Goal: Task Accomplishment & Management: Complete application form

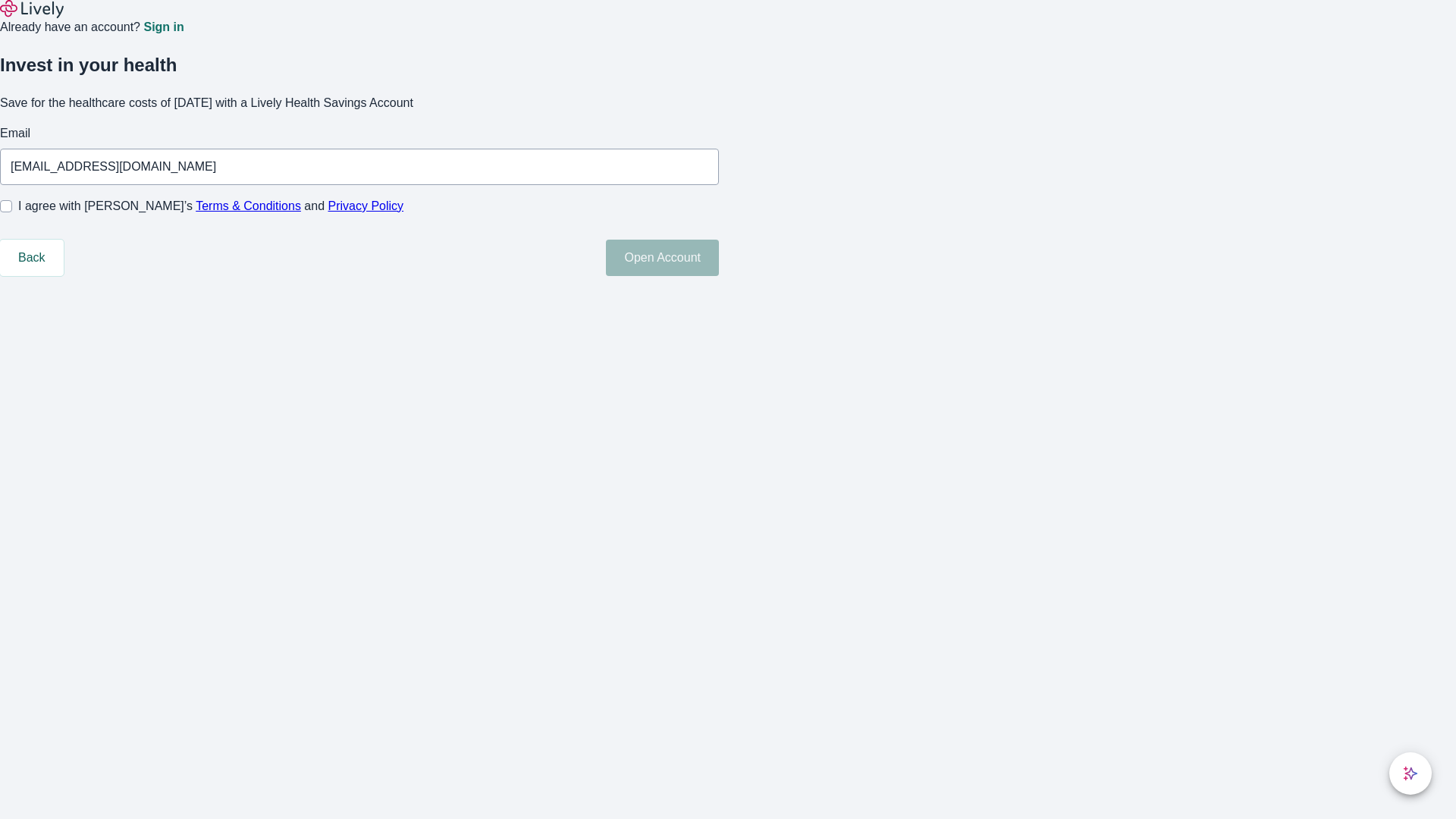
click at [12, 212] on input "I agree with Lively’s Terms & Conditions and Privacy Policy" at bounding box center [6, 206] width 12 height 12
checkbox input "true"
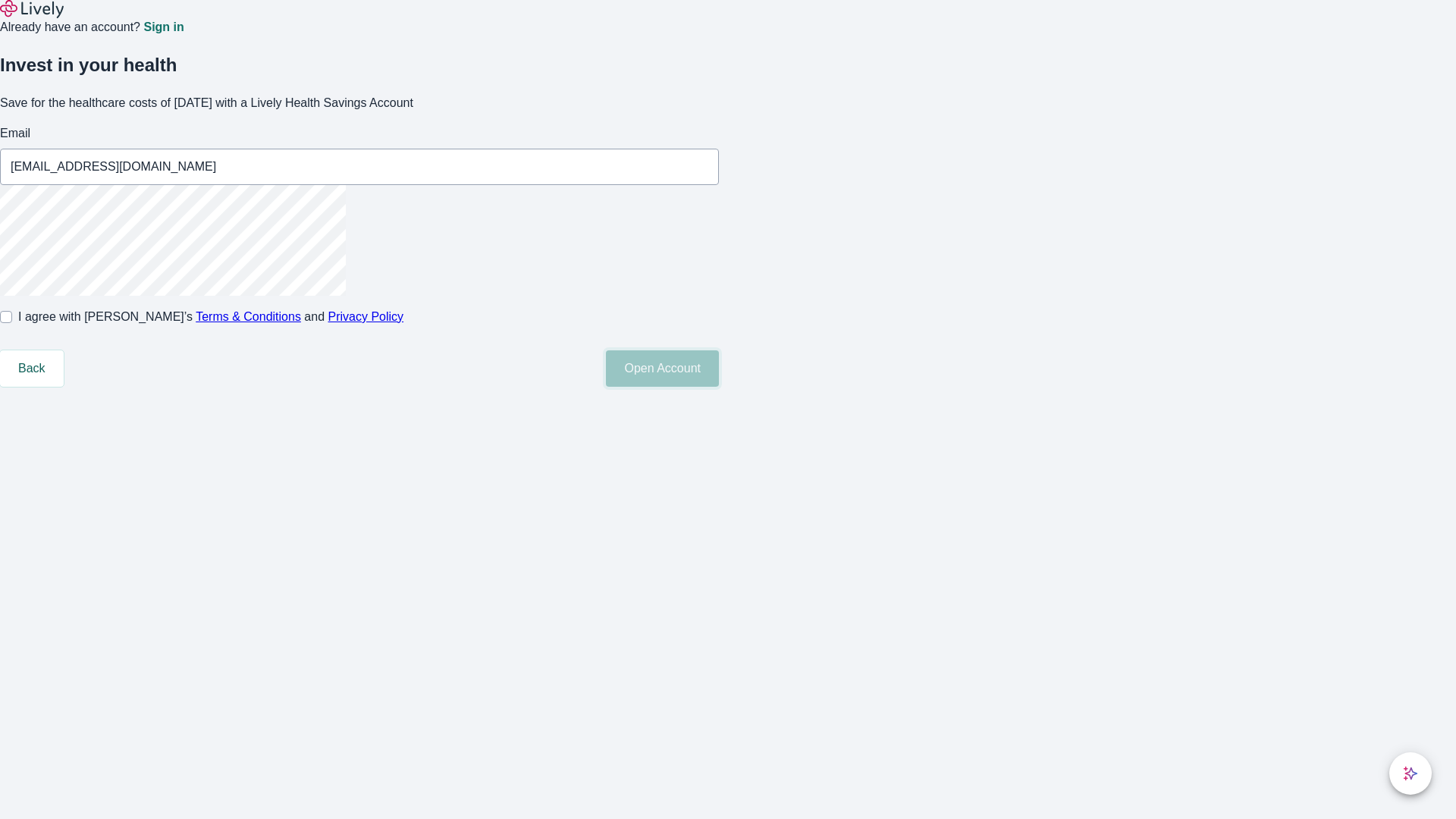
click at [718, 387] on button "Open Account" at bounding box center [662, 369] width 113 height 37
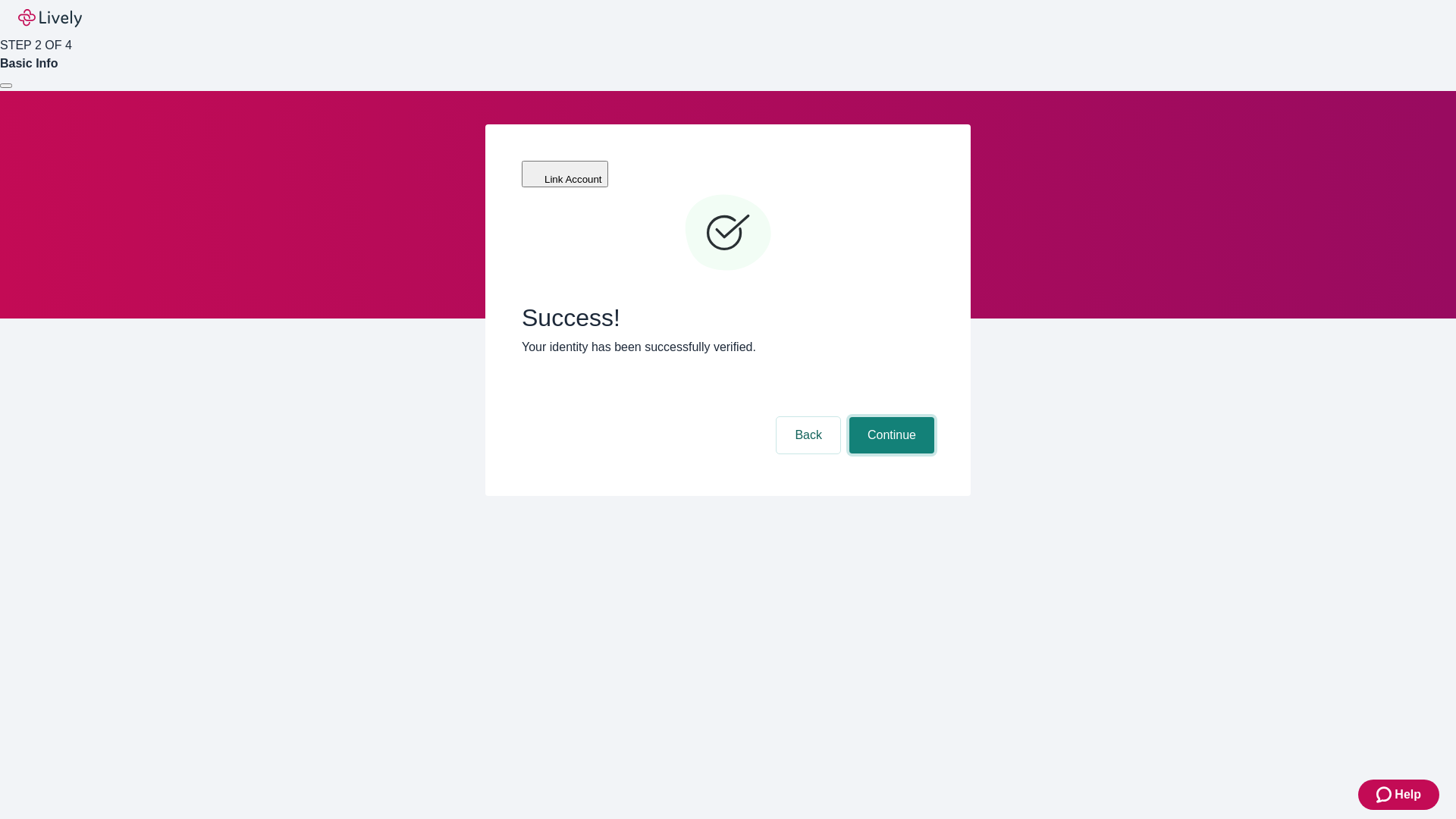
click at [889, 417] on button "Continue" at bounding box center [891, 436] width 85 height 37
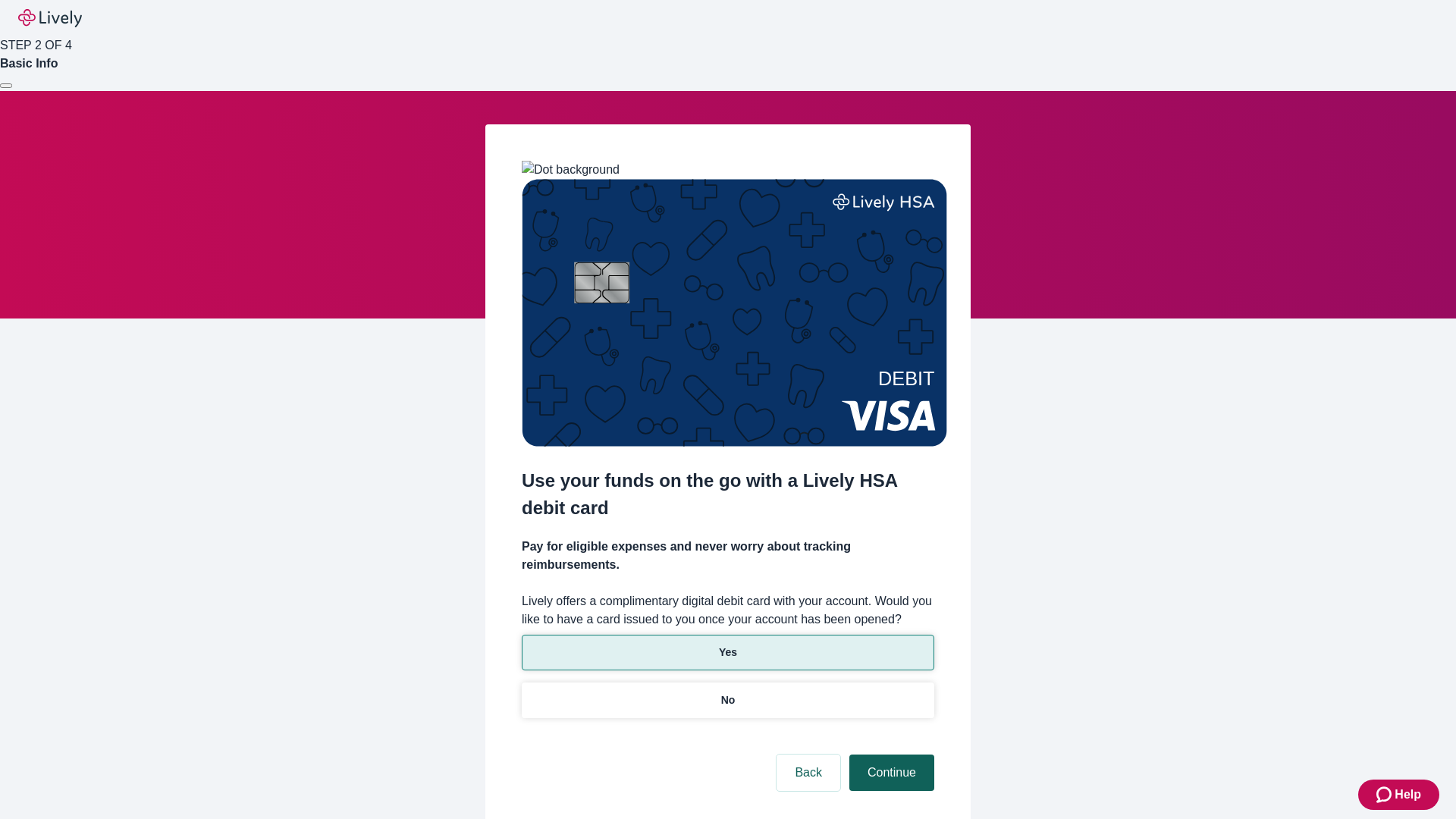
click at [727, 645] on p "Yes" at bounding box center [727, 653] width 18 height 16
click at [889, 755] on button "Continue" at bounding box center [891, 773] width 85 height 37
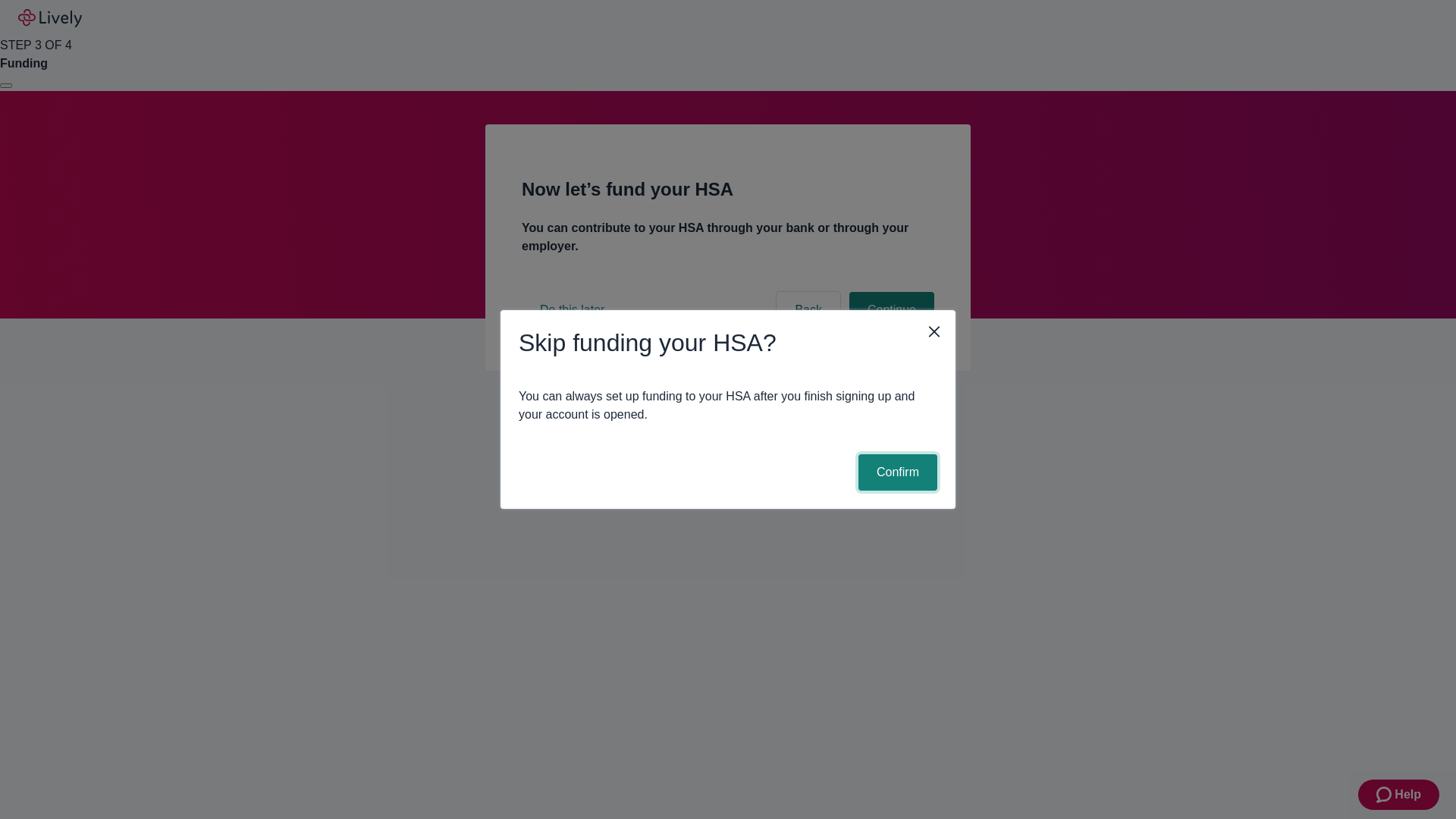
click at [896, 472] on button "Confirm" at bounding box center [897, 472] width 79 height 37
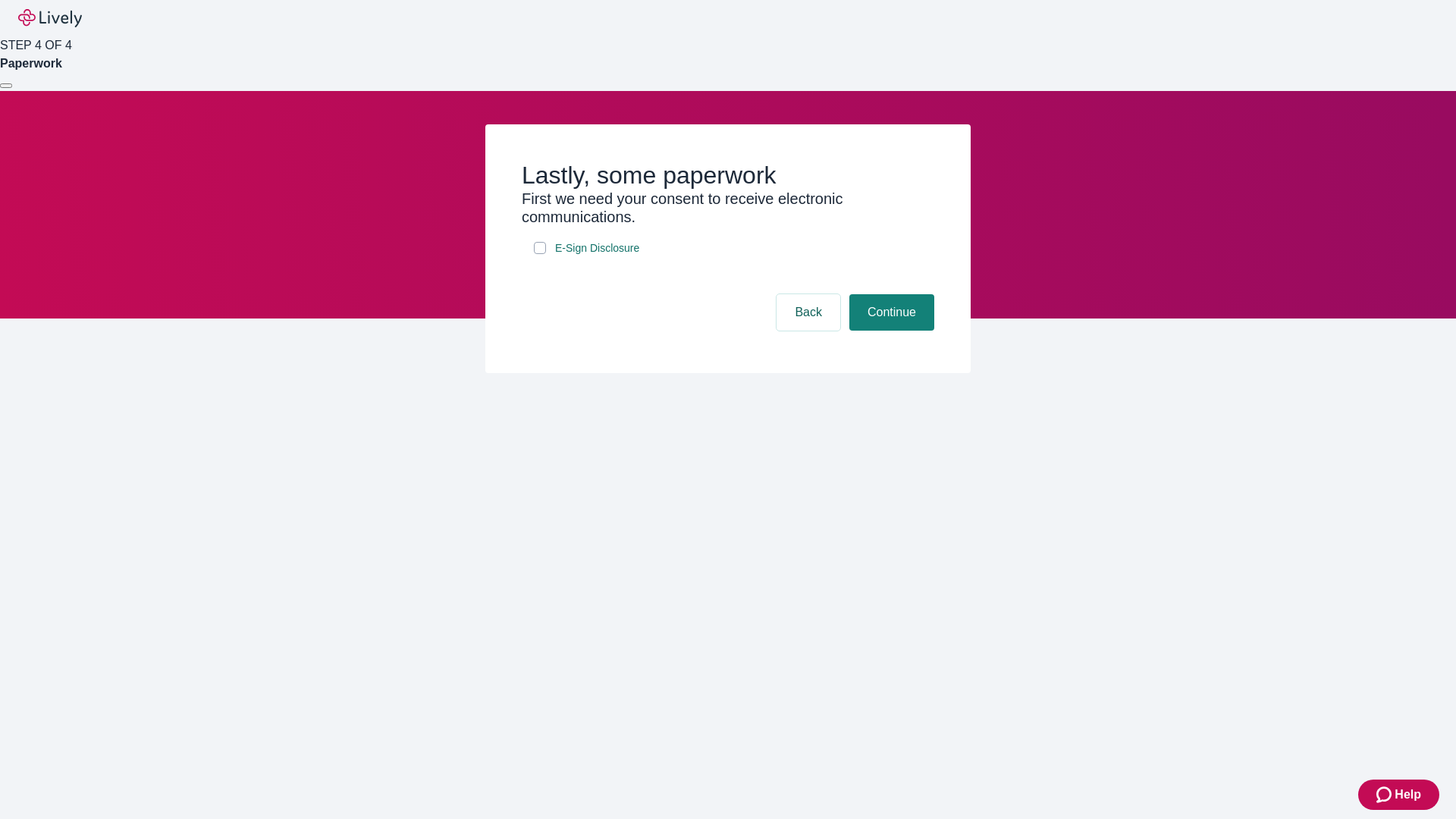
click at [540, 254] on input "E-Sign Disclosure" at bounding box center [540, 247] width 12 height 12
checkbox input "true"
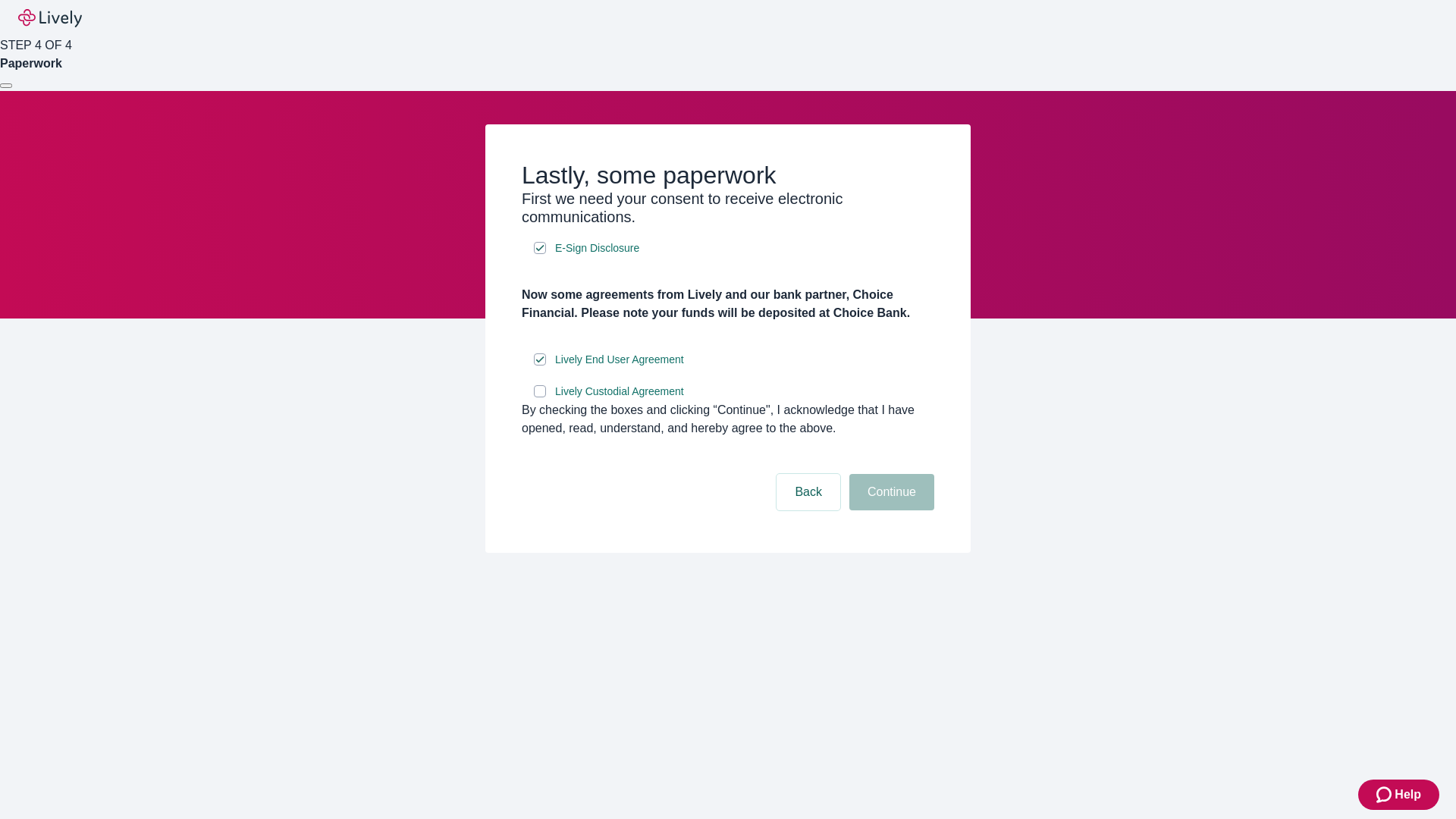
click at [540, 398] on input "Lively Custodial Agreement" at bounding box center [540, 391] width 12 height 12
checkbox input "true"
click at [889, 510] on button "Continue" at bounding box center [891, 492] width 85 height 37
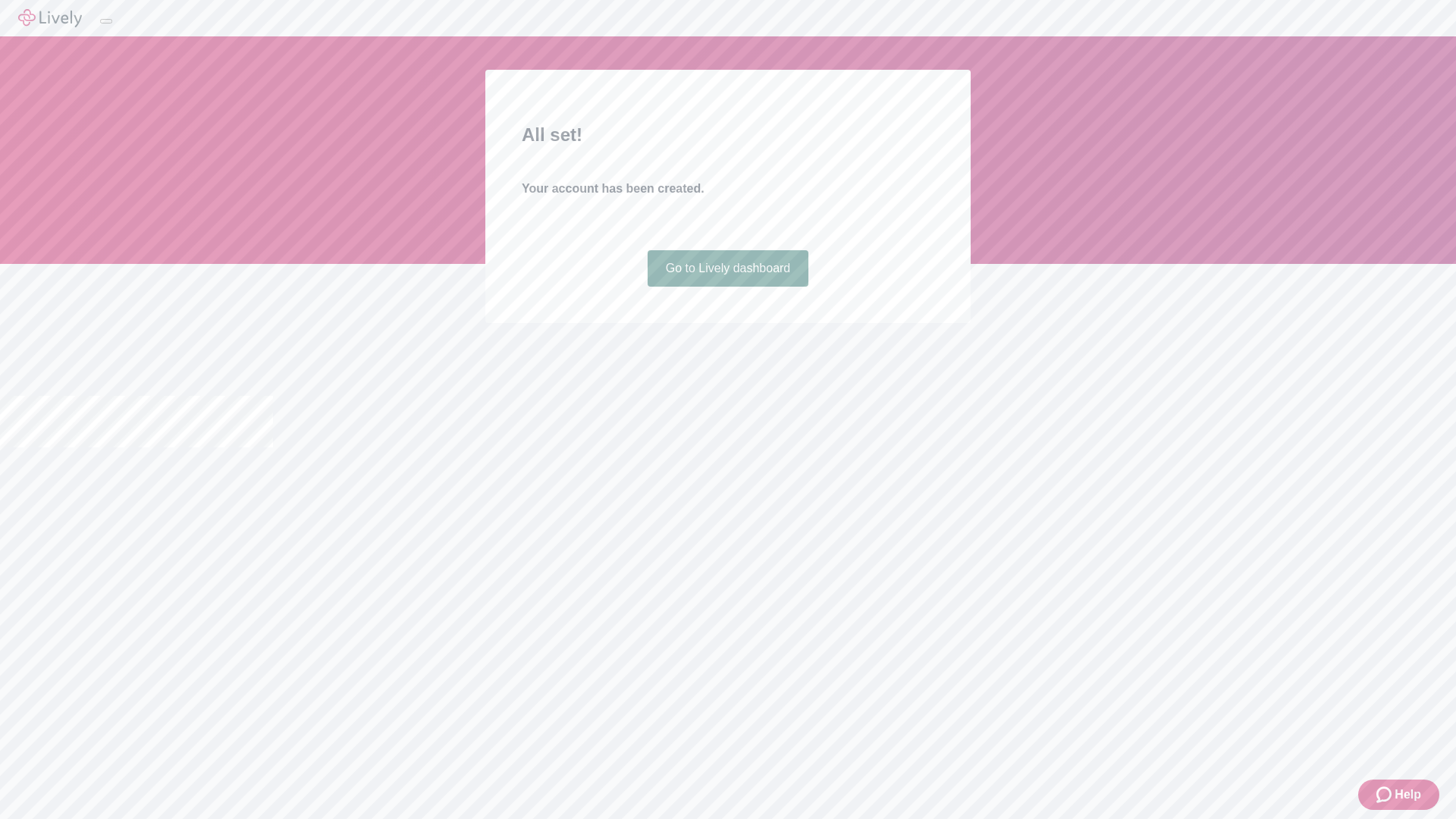
click at [727, 287] on link "Go to Lively dashboard" at bounding box center [728, 269] width 161 height 37
